Goal: Check status: Check status

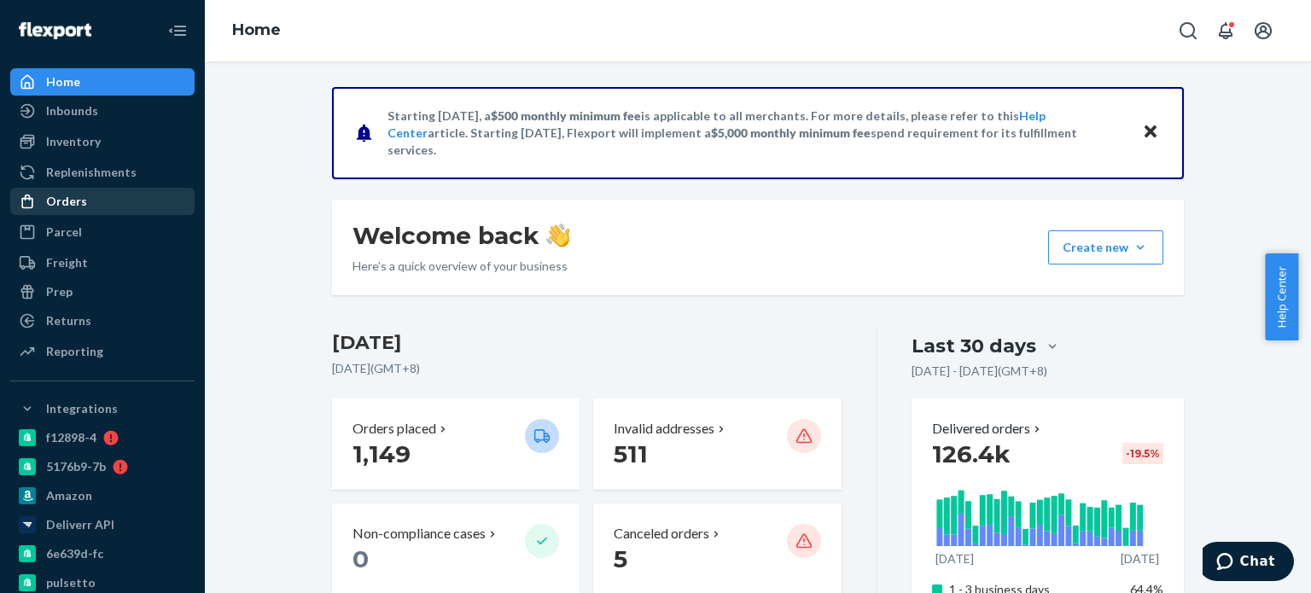
click at [96, 207] on div "Orders" at bounding box center [102, 202] width 181 height 24
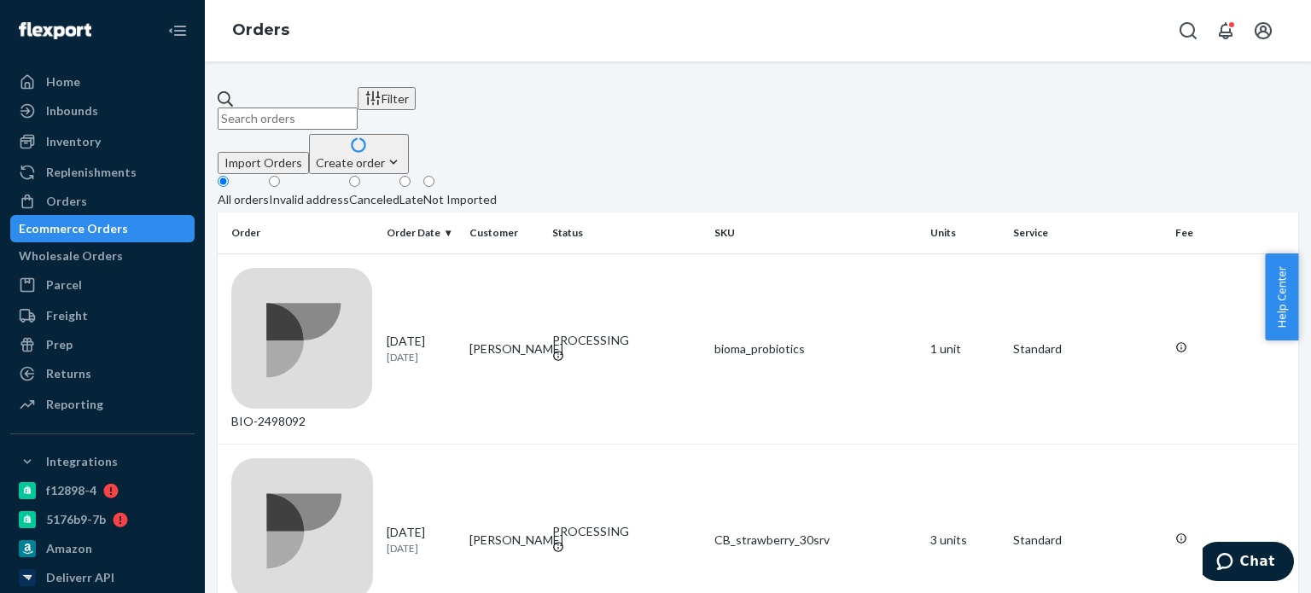
paste input "2051756"
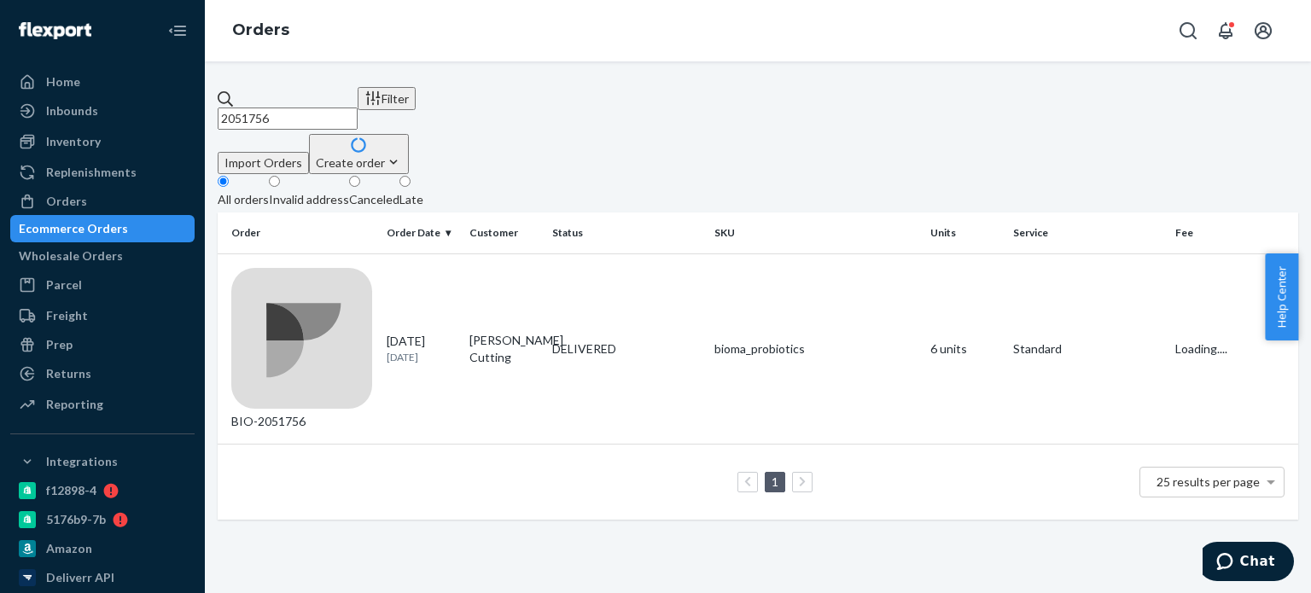
click at [265, 108] on input "2051756" at bounding box center [288, 119] width 140 height 22
click at [263, 108] on input "2051756" at bounding box center [288, 119] width 140 height 22
type input "2051756"
click at [640, 341] on div "DELIVERED" at bounding box center [626, 349] width 149 height 17
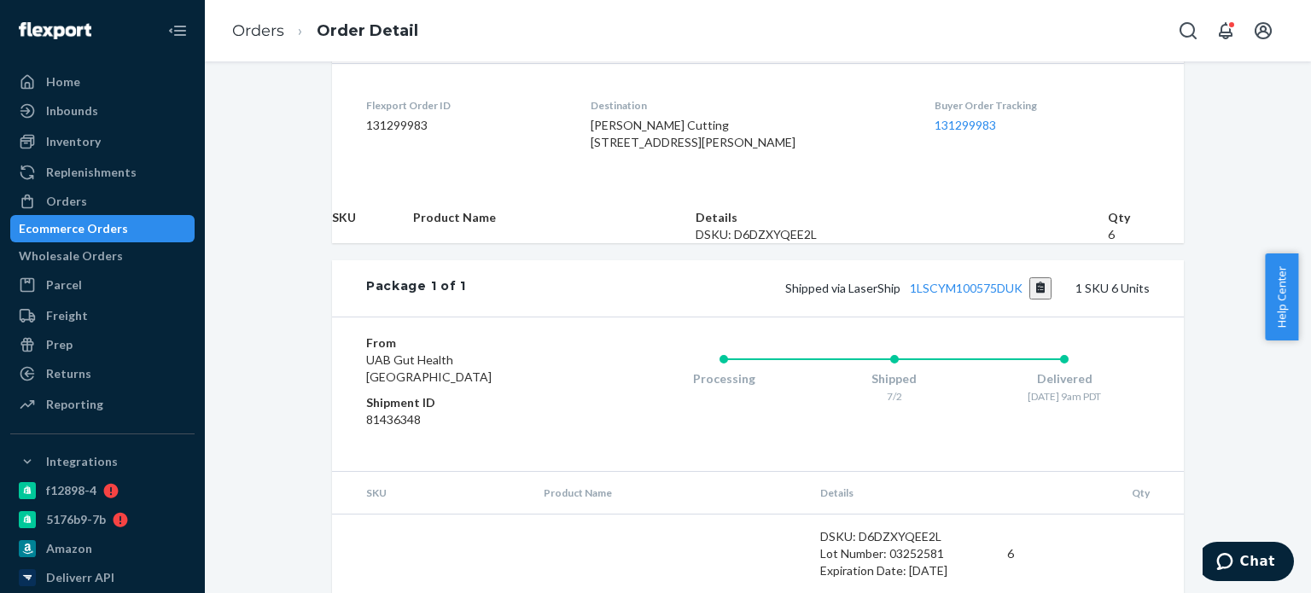
scroll to position [522, 0]
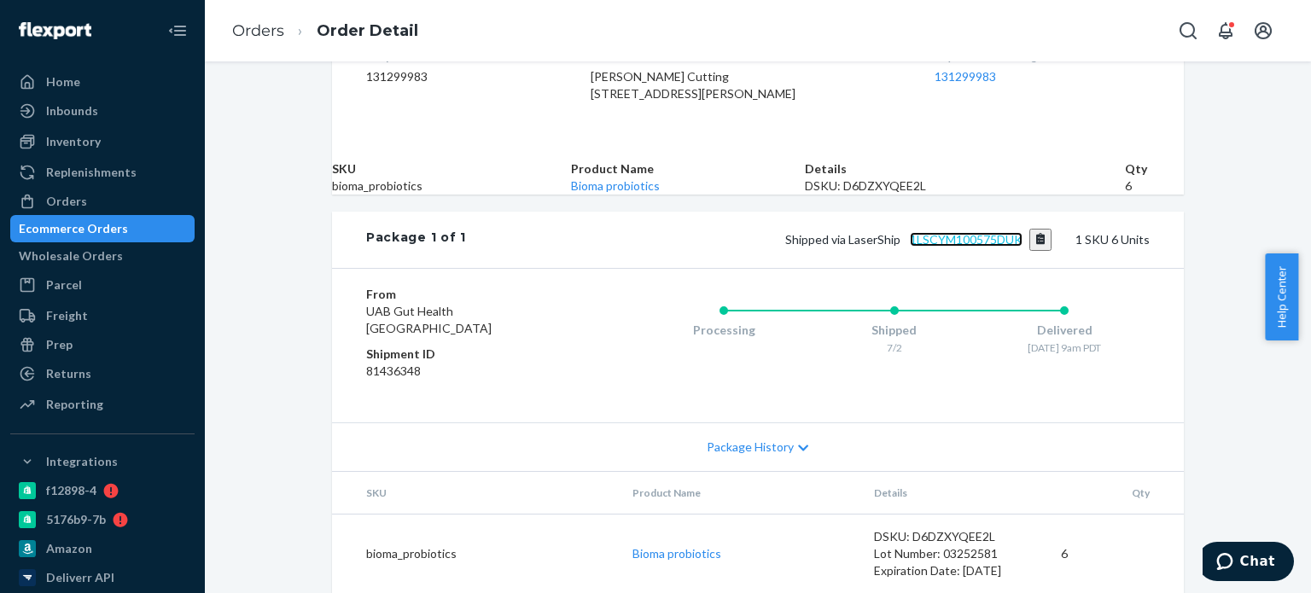
click at [931, 247] on link "1LSCYM100575DUK" at bounding box center [966, 239] width 113 height 15
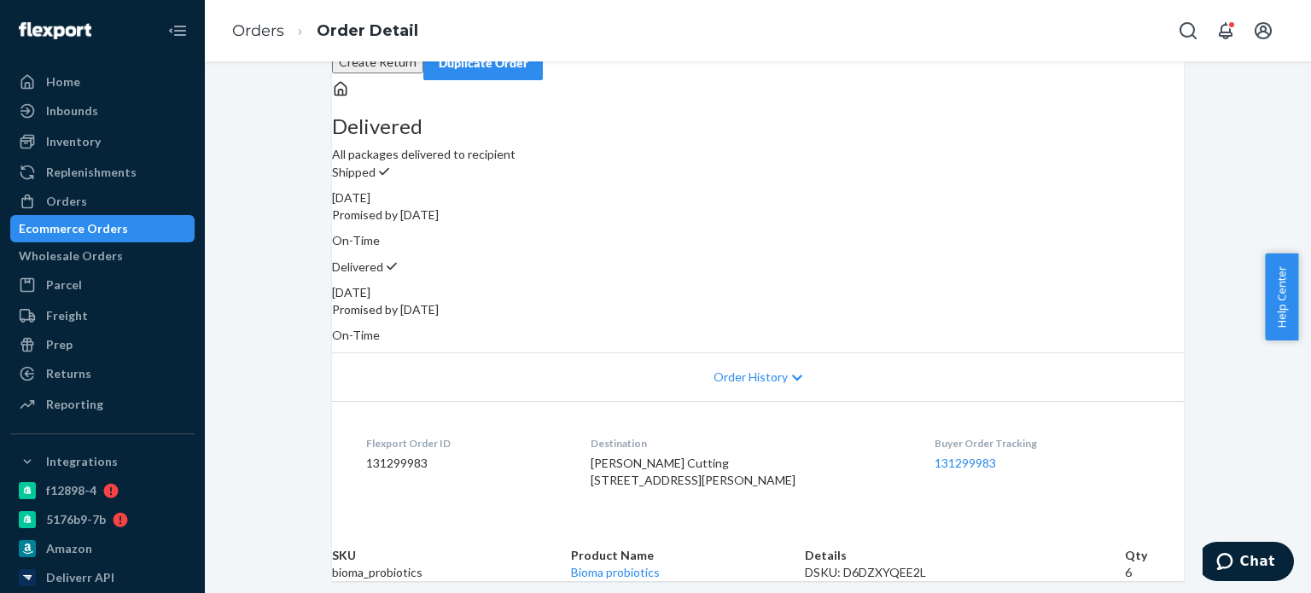
scroll to position [0, 0]
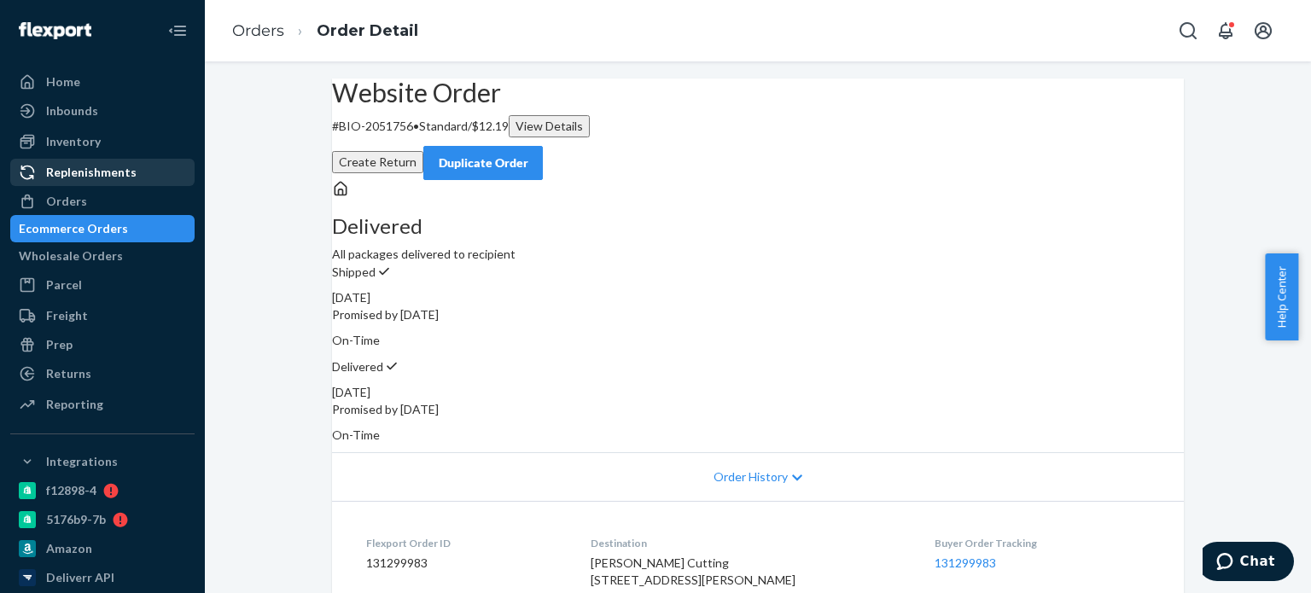
drag, startPoint x: 85, startPoint y: 194, endPoint x: 133, endPoint y: 171, distance: 53.1
click at [85, 194] on div "Orders" at bounding box center [102, 202] width 181 height 24
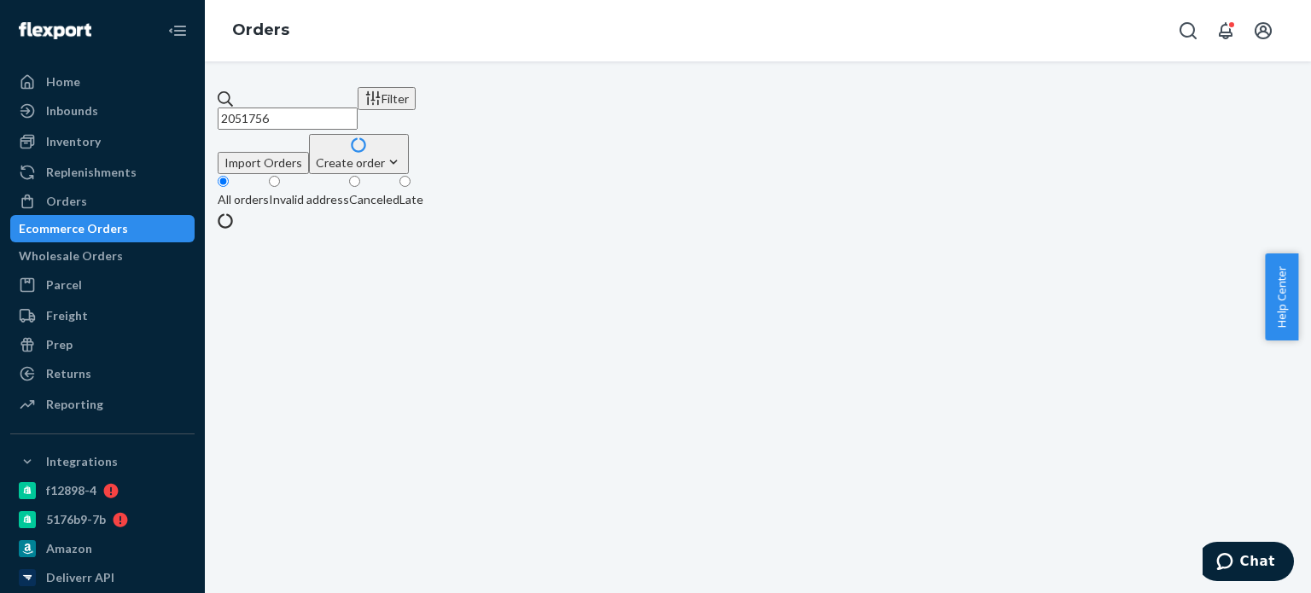
drag, startPoint x: 324, startPoint y: 96, endPoint x: 243, endPoint y: 104, distance: 80.7
click at [243, 104] on div "2051756" at bounding box center [288, 109] width 140 height 39
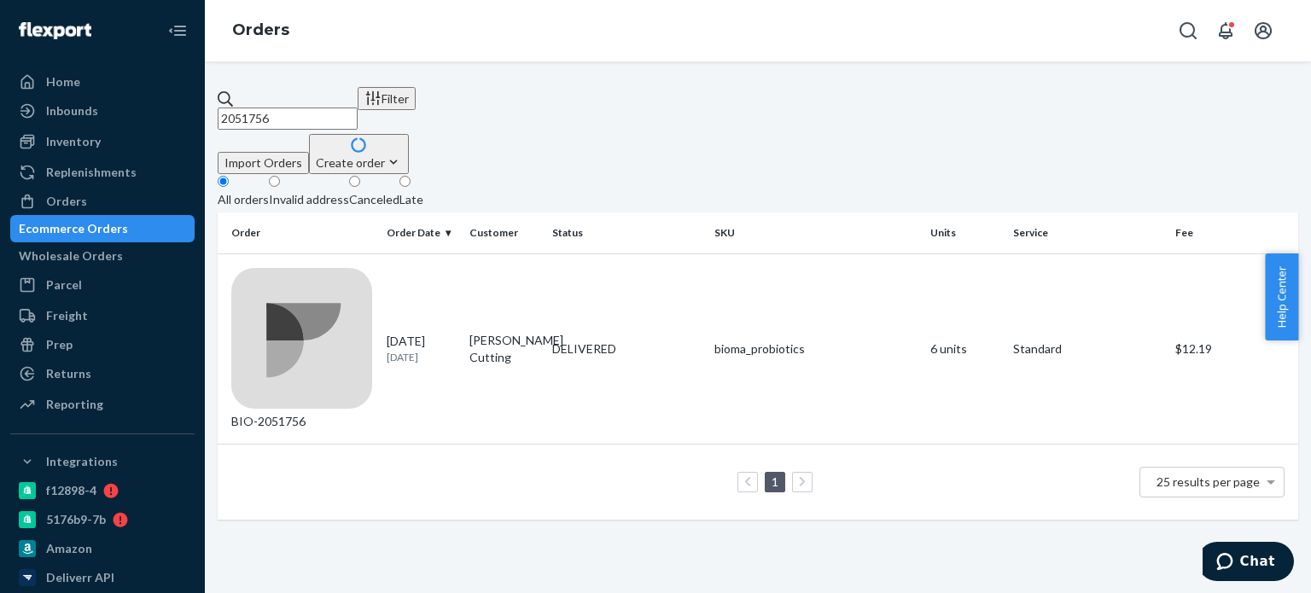
paste input "2488542"
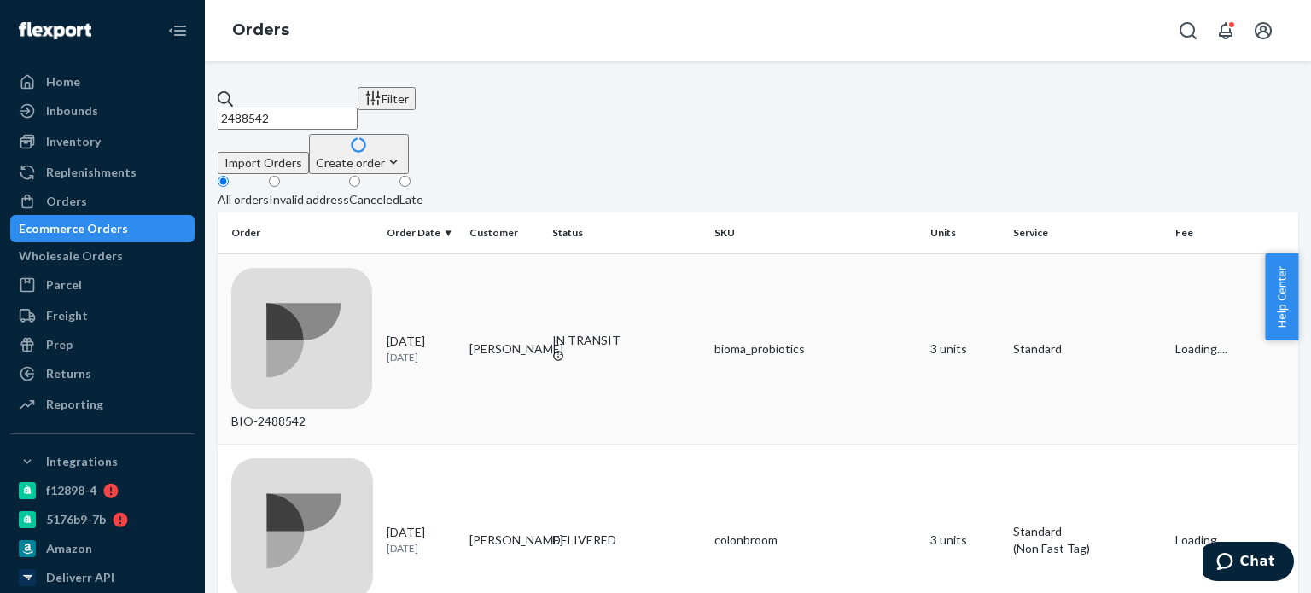
type input "2488542"
click at [567, 332] on div "IN TRANSIT" at bounding box center [626, 340] width 149 height 17
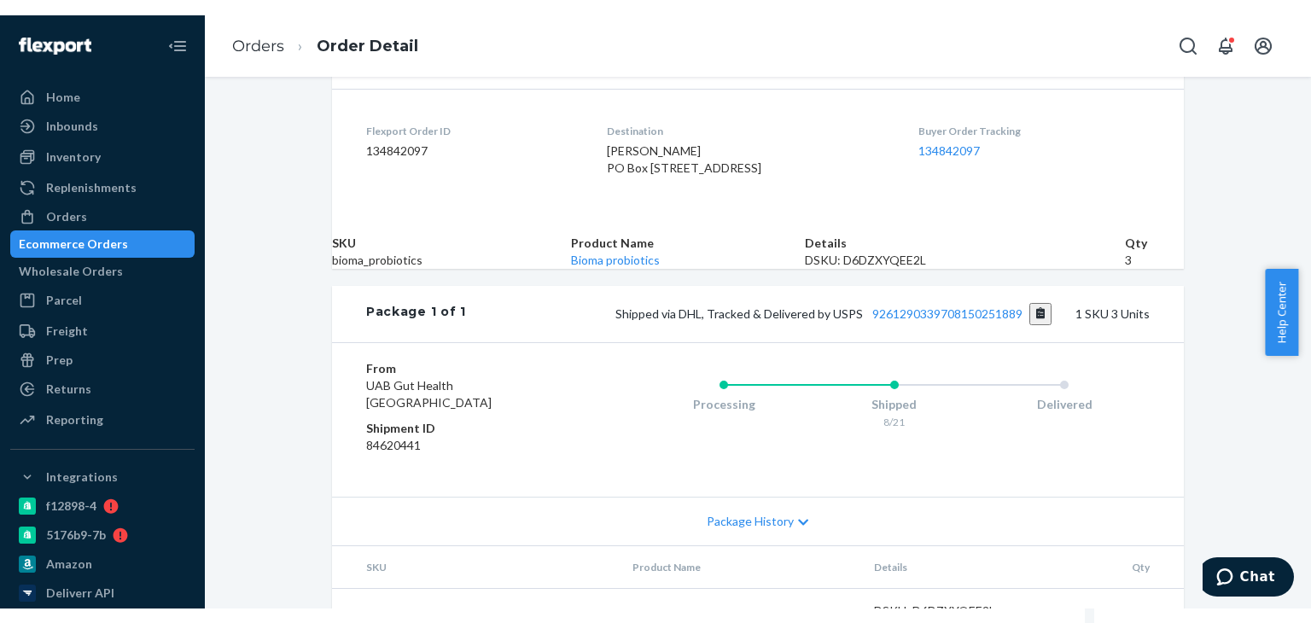
scroll to position [587, 0]
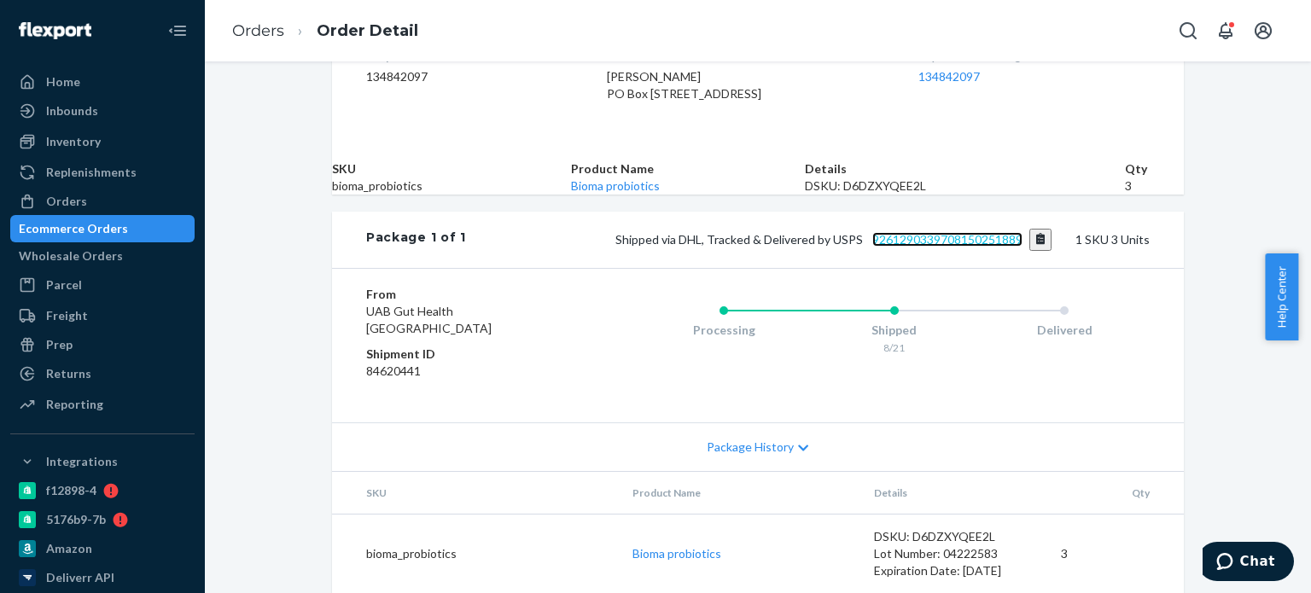
click at [901, 232] on link "9261290339708150251889" at bounding box center [947, 239] width 150 height 15
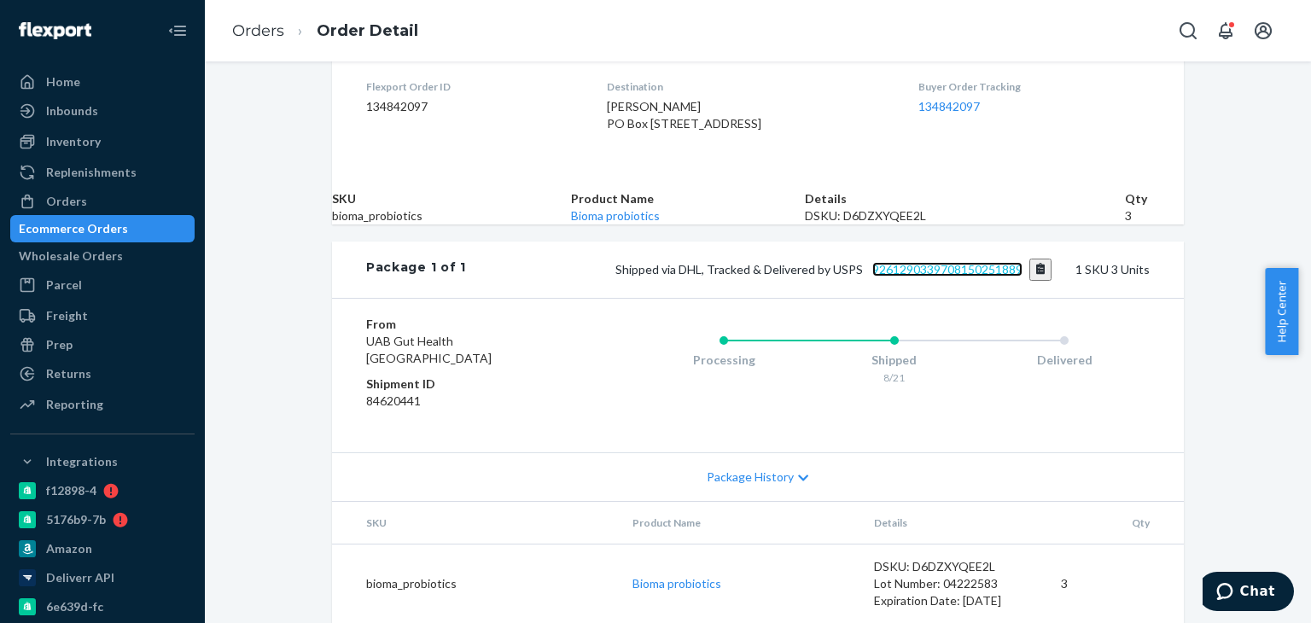
scroll to position [558, 0]
drag, startPoint x: 133, startPoint y: 192, endPoint x: 216, endPoint y: 164, distance: 87.5
click at [133, 192] on div "Orders" at bounding box center [102, 202] width 181 height 24
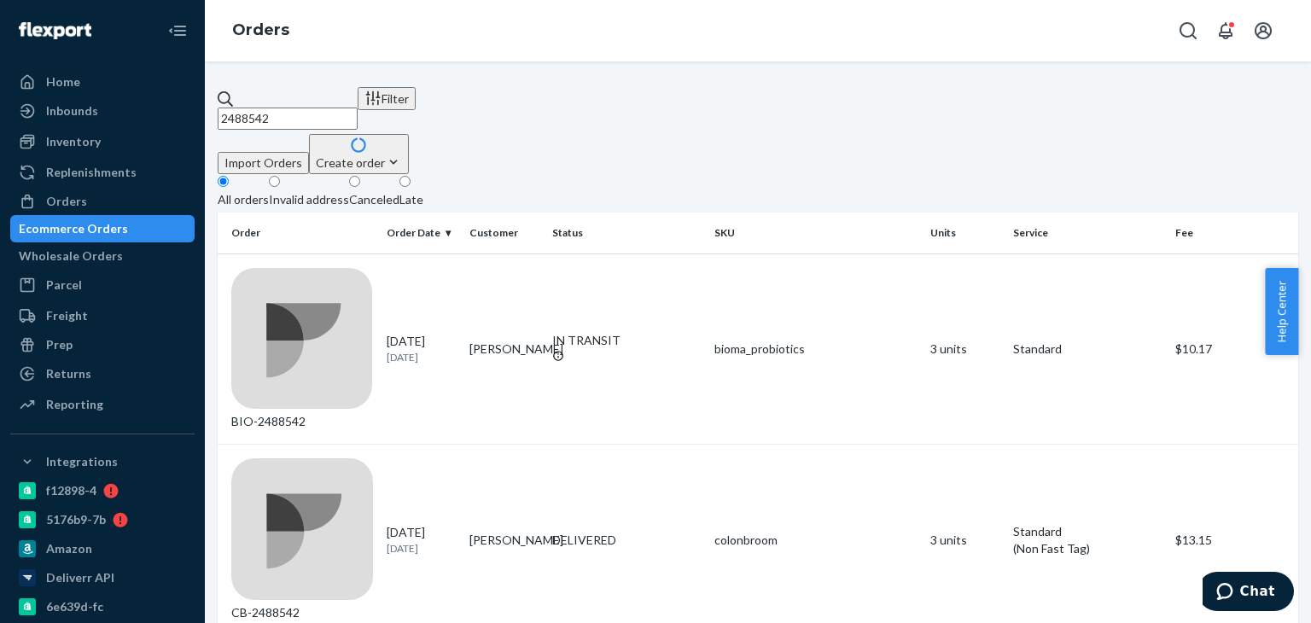
drag, startPoint x: 283, startPoint y: 100, endPoint x: 265, endPoint y: 108, distance: 20.6
click at [249, 107] on div "2488542" at bounding box center [288, 109] width 140 height 39
paste input "[PERSON_NAME]"
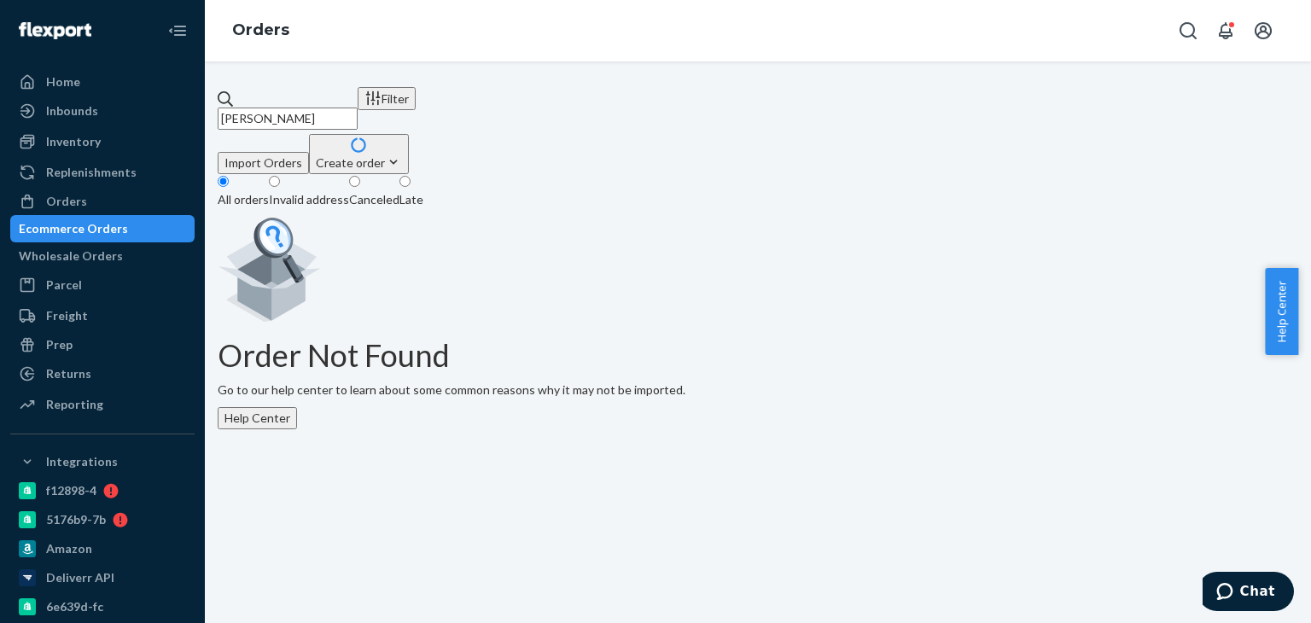
drag, startPoint x: 340, startPoint y: 104, endPoint x: 242, endPoint y: 103, distance: 97.3
click at [242, 103] on div "[PERSON_NAME]" at bounding box center [288, 109] width 140 height 39
paste input "[STREET_ADDRESS]"
click at [358, 108] on input "[STREET_ADDRESS]" at bounding box center [288, 119] width 140 height 22
click at [261, 108] on input "[STREET_ADDRESS]" at bounding box center [288, 119] width 140 height 22
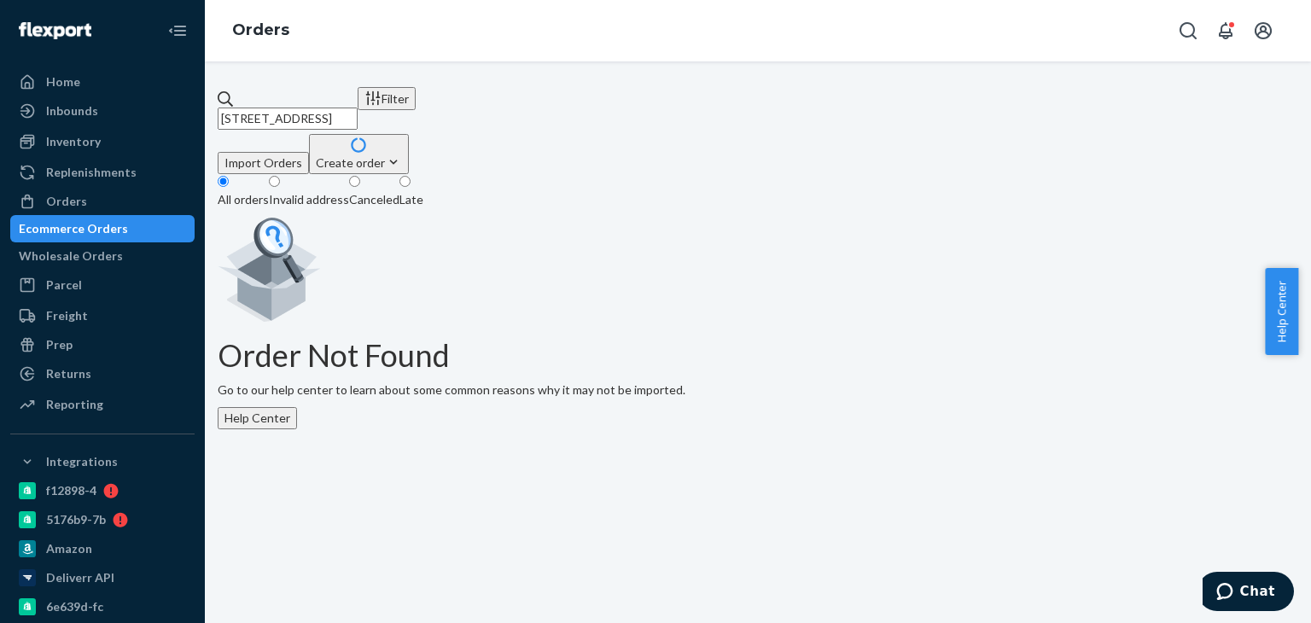
type input "[STREET_ADDRESS]"
drag, startPoint x: 249, startPoint y: 102, endPoint x: 468, endPoint y: 120, distance: 219.2
click at [358, 120] on div "[STREET_ADDRESS]" at bounding box center [288, 109] width 140 height 39
click at [358, 120] on input "[STREET_ADDRESS]" at bounding box center [288, 119] width 140 height 22
drag, startPoint x: 440, startPoint y: 99, endPoint x: 417, endPoint y: 98, distance: 23.1
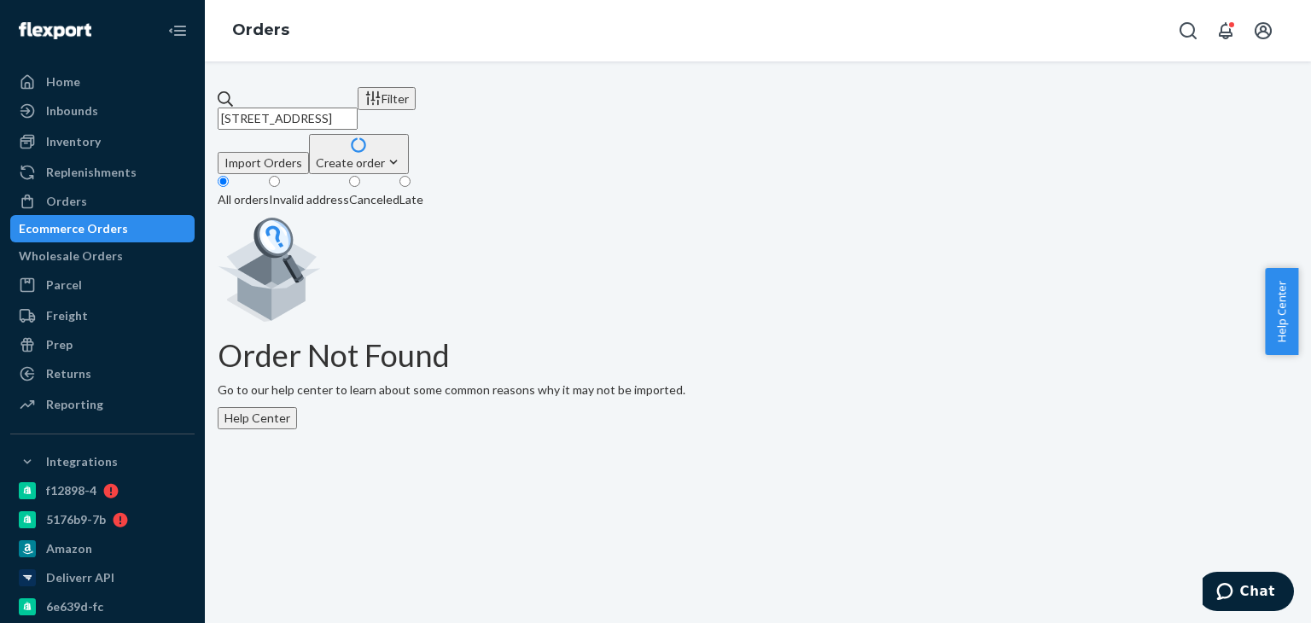
click at [264, 108] on input "[STREET_ADDRESS]" at bounding box center [288, 119] width 140 height 22
drag, startPoint x: 472, startPoint y: 108, endPoint x: 283, endPoint y: 97, distance: 188.9
click at [248, 98] on div "[STREET_ADDRESS]" at bounding box center [288, 109] width 140 height 39
click at [140, 201] on div "Orders" at bounding box center [102, 202] width 181 height 24
click at [80, 78] on div "Home" at bounding box center [102, 82] width 181 height 24
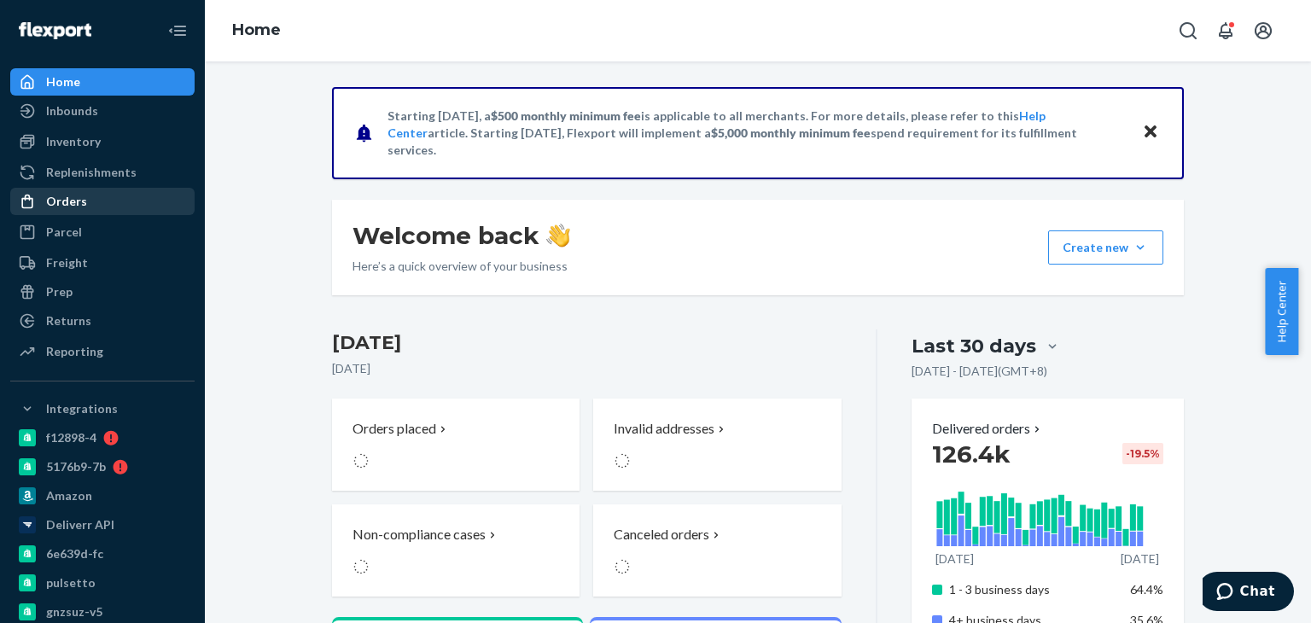
click at [83, 193] on div "Orders" at bounding box center [66, 201] width 41 height 17
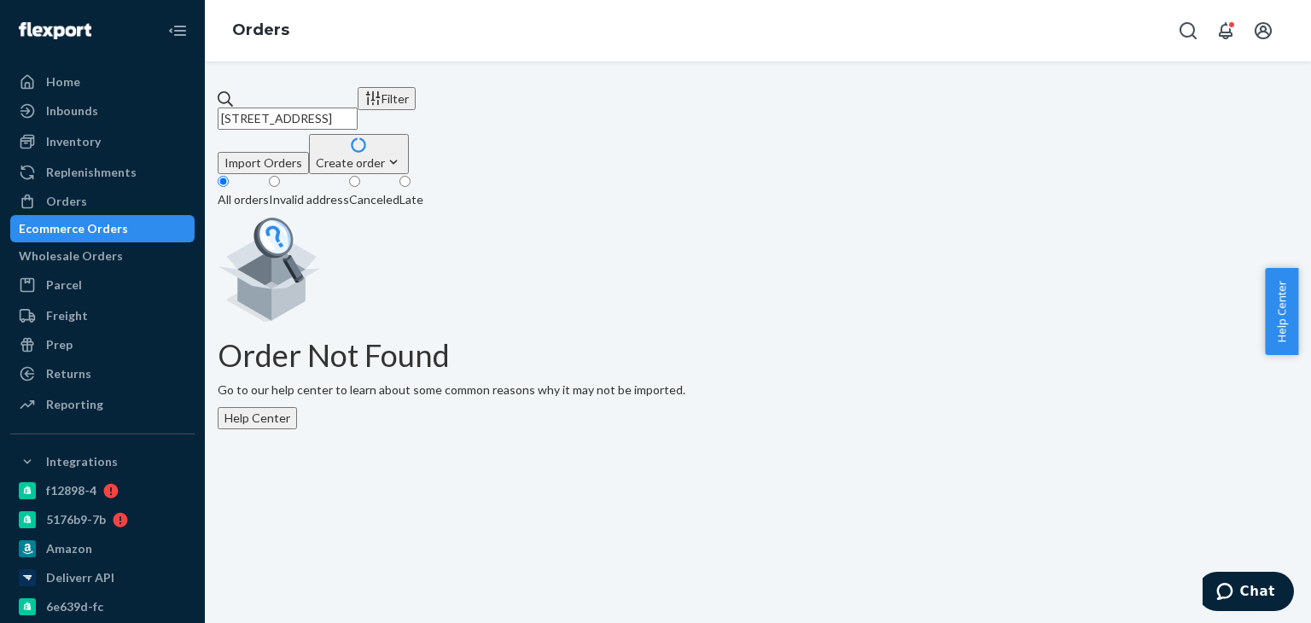
drag, startPoint x: 468, startPoint y: 104, endPoint x: 243, endPoint y: 105, distance: 224.5
click at [225, 110] on div "[STREET_ADDRESS] Filter Import Orders Create order Ecommerce order Removal orde…" at bounding box center [758, 258] width 1081 height 342
drag, startPoint x: 464, startPoint y: 100, endPoint x: 289, endPoint y: 96, distance: 175.0
click at [243, 84] on div "[STREET_ADDRESS] Filter Import Orders Create order Ecommerce order Removal orde…" at bounding box center [758, 342] width 1106 height 562
paste input "2443189"
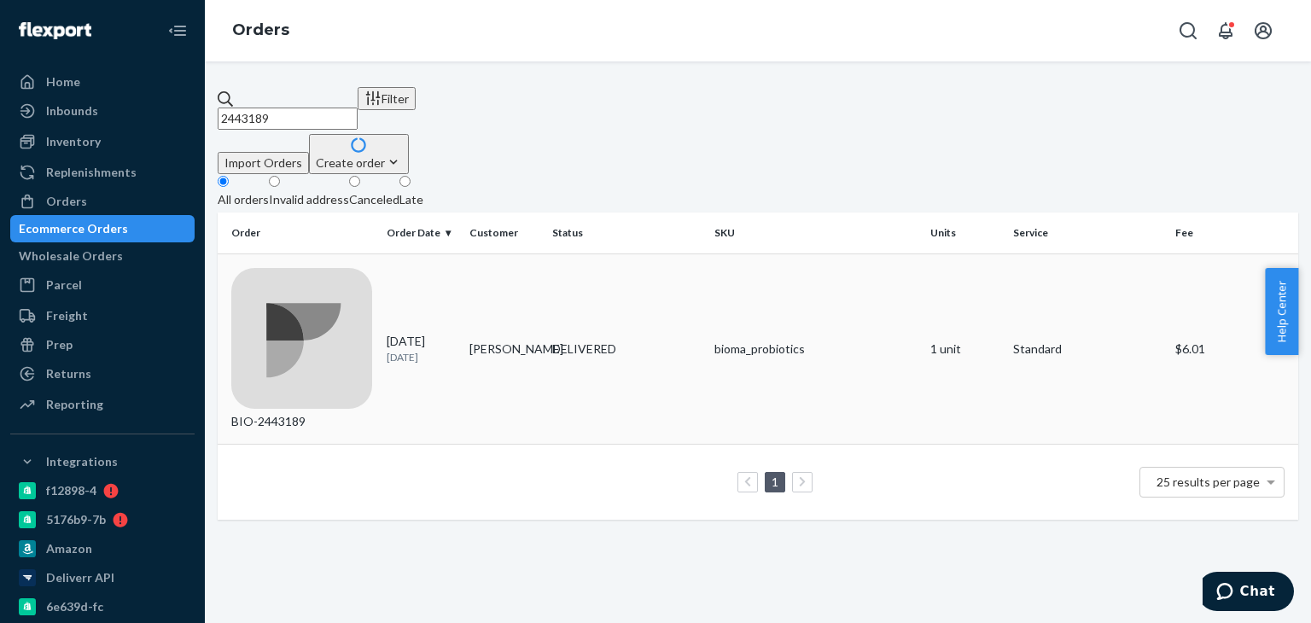
type input "2443189"
click at [676, 341] on div "DELIVERED" at bounding box center [626, 349] width 149 height 17
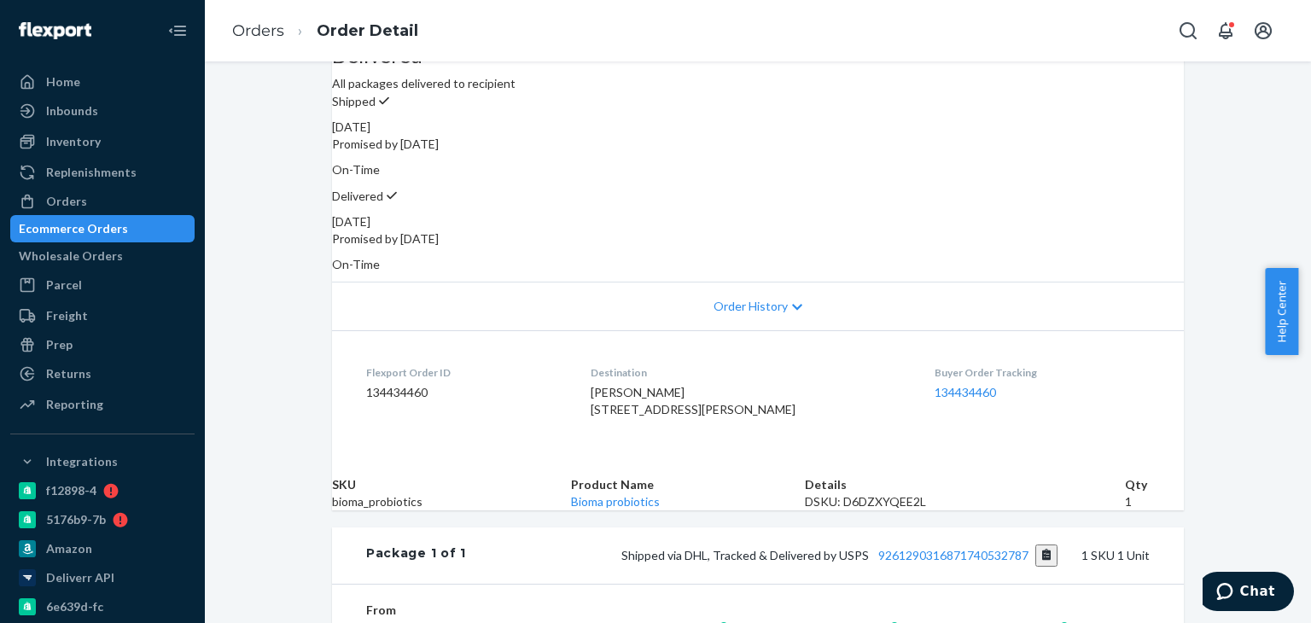
scroll to position [427, 0]
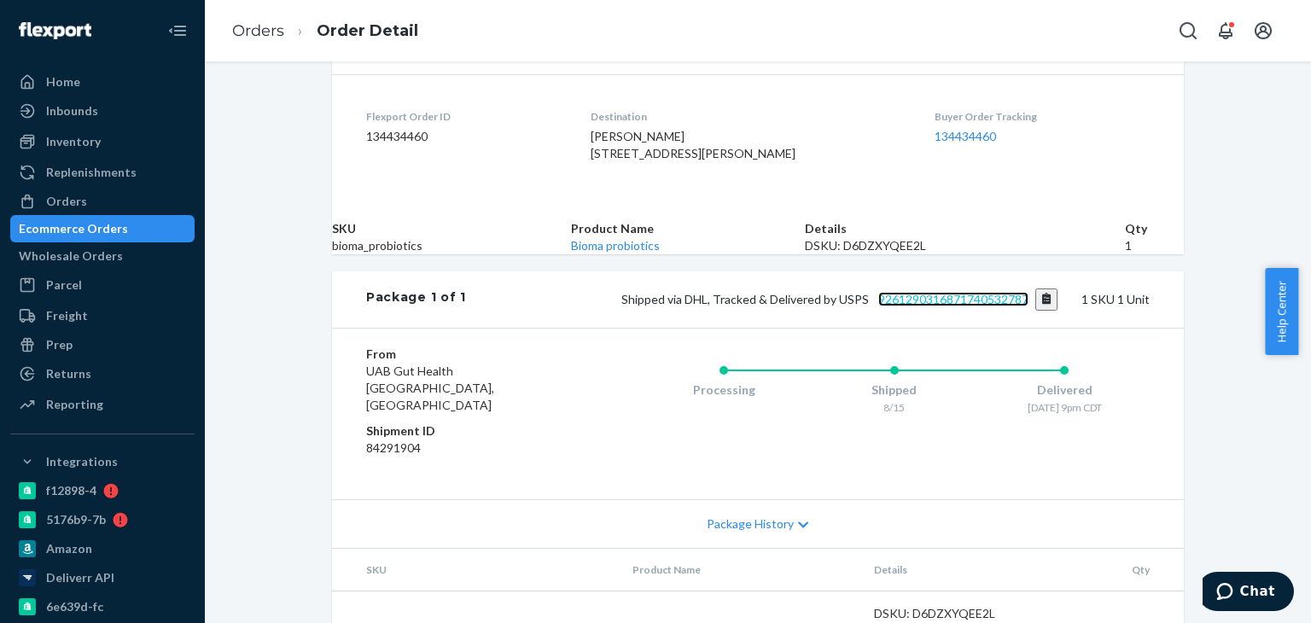
click at [910, 306] on link "9261290316871740532787" at bounding box center [953, 299] width 150 height 15
